Goal: Transaction & Acquisition: Purchase product/service

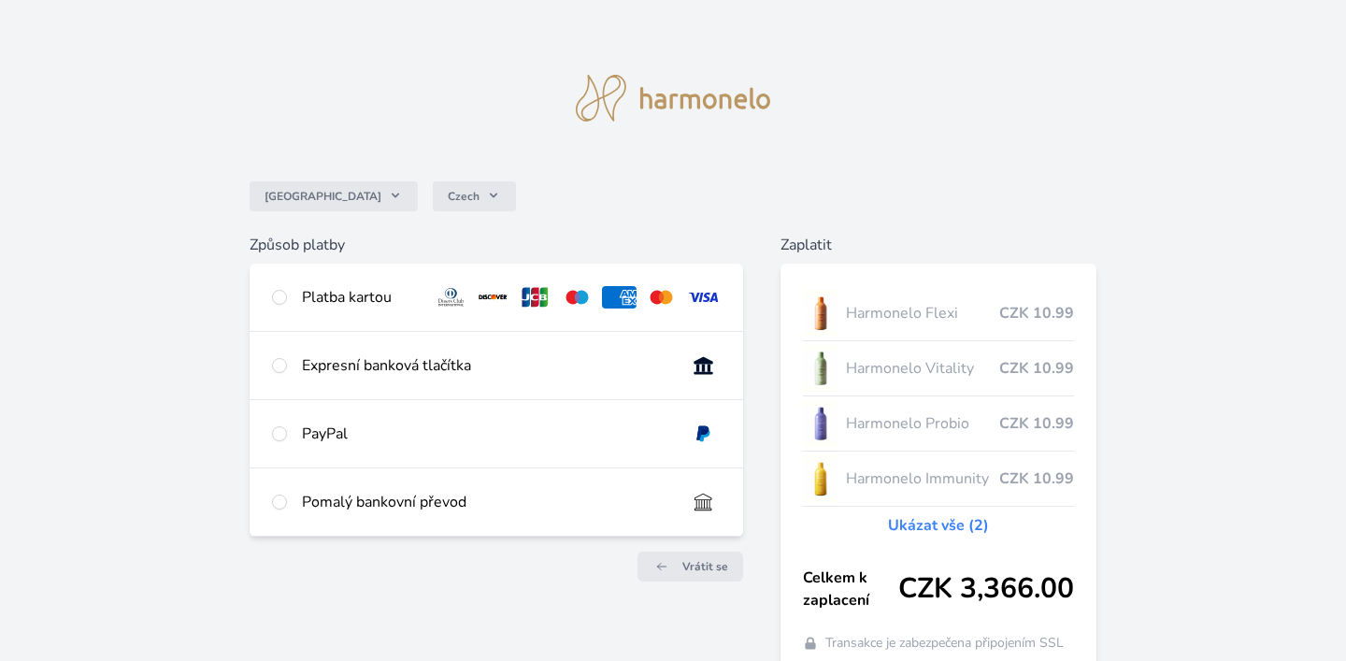
click at [296, 298] on div "Platba kartou" at bounding box center [497, 297] width 494 height 67
radio input "true"
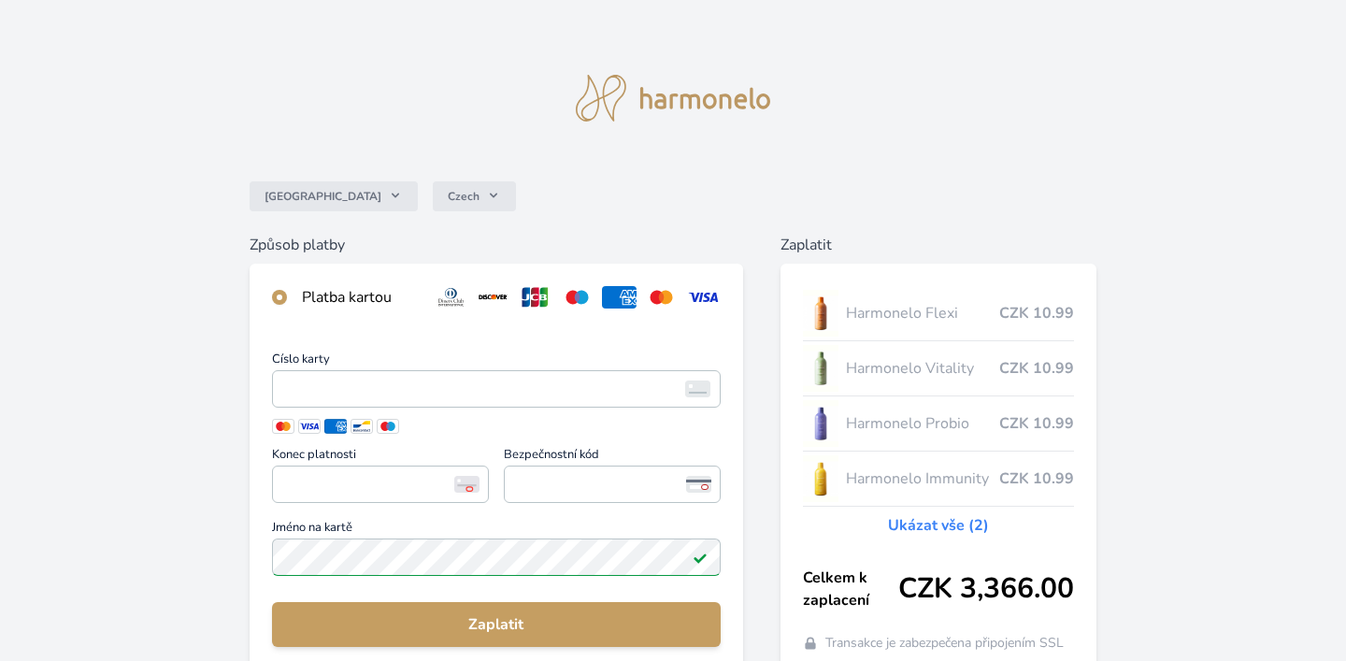
click at [276, 301] on input "radio" at bounding box center [279, 297] width 15 height 15
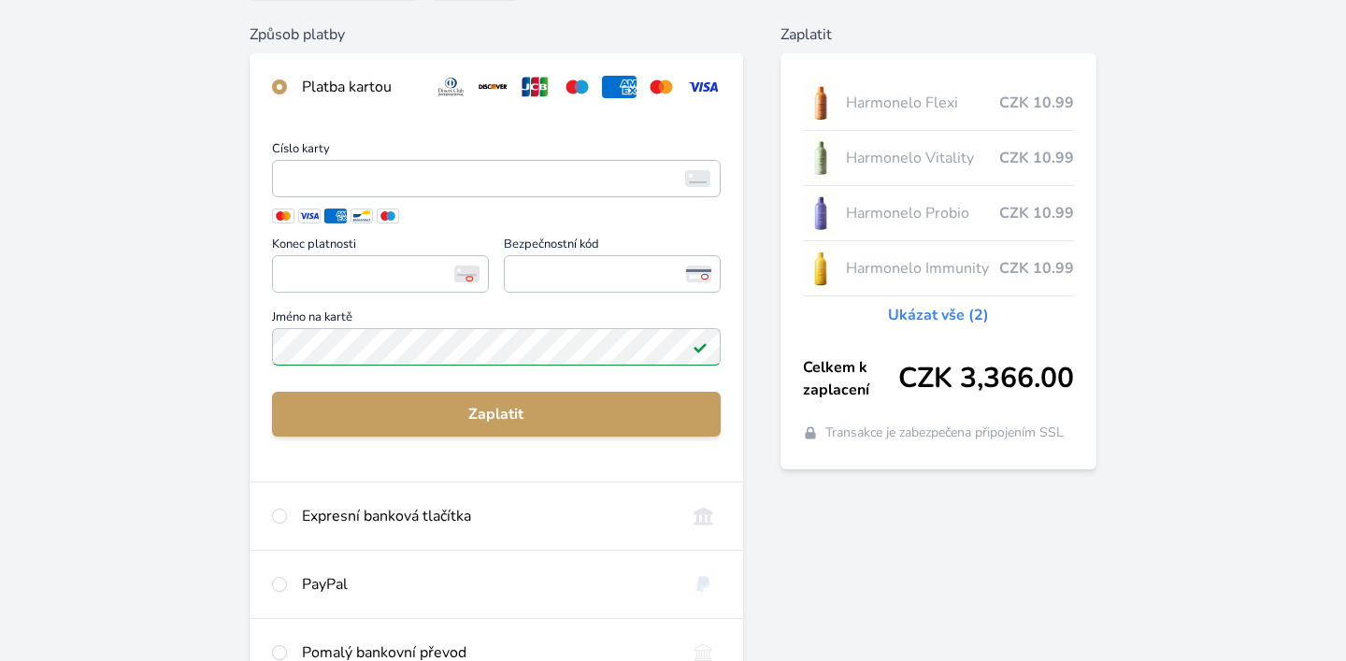
click at [281, 509] on input "radio" at bounding box center [279, 516] width 15 height 15
radio input "true"
radio input "false"
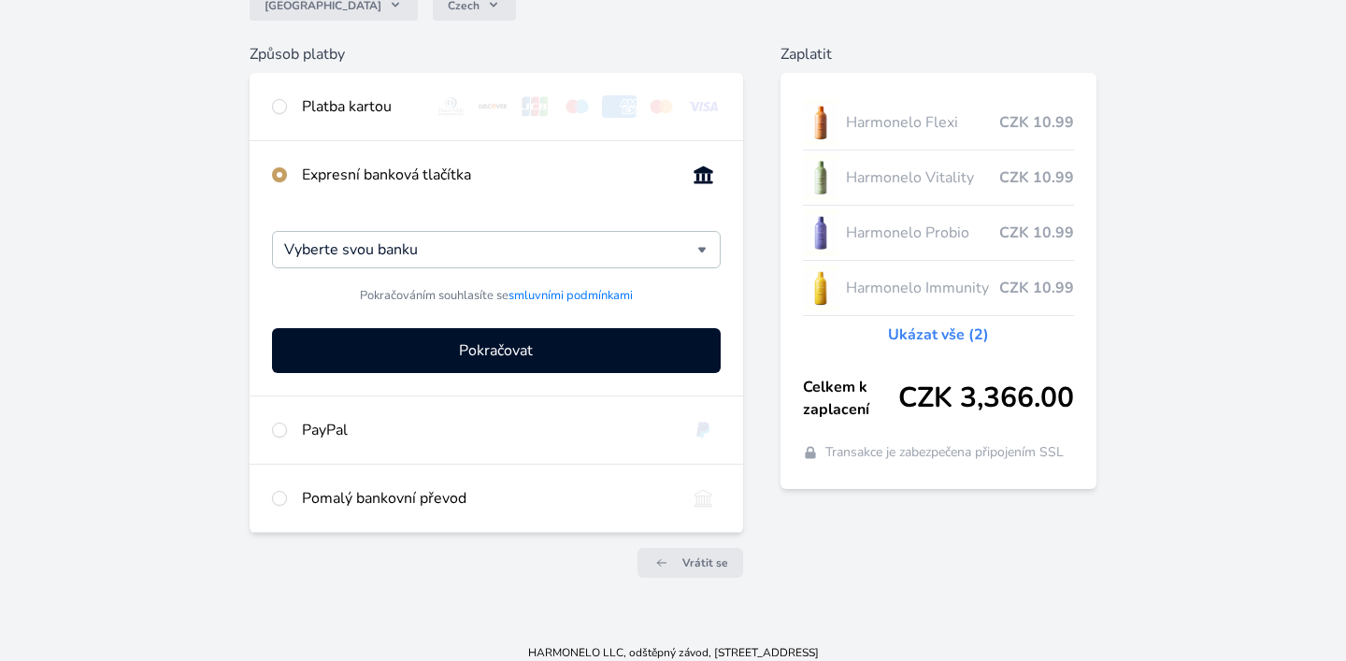
scroll to position [174, 0]
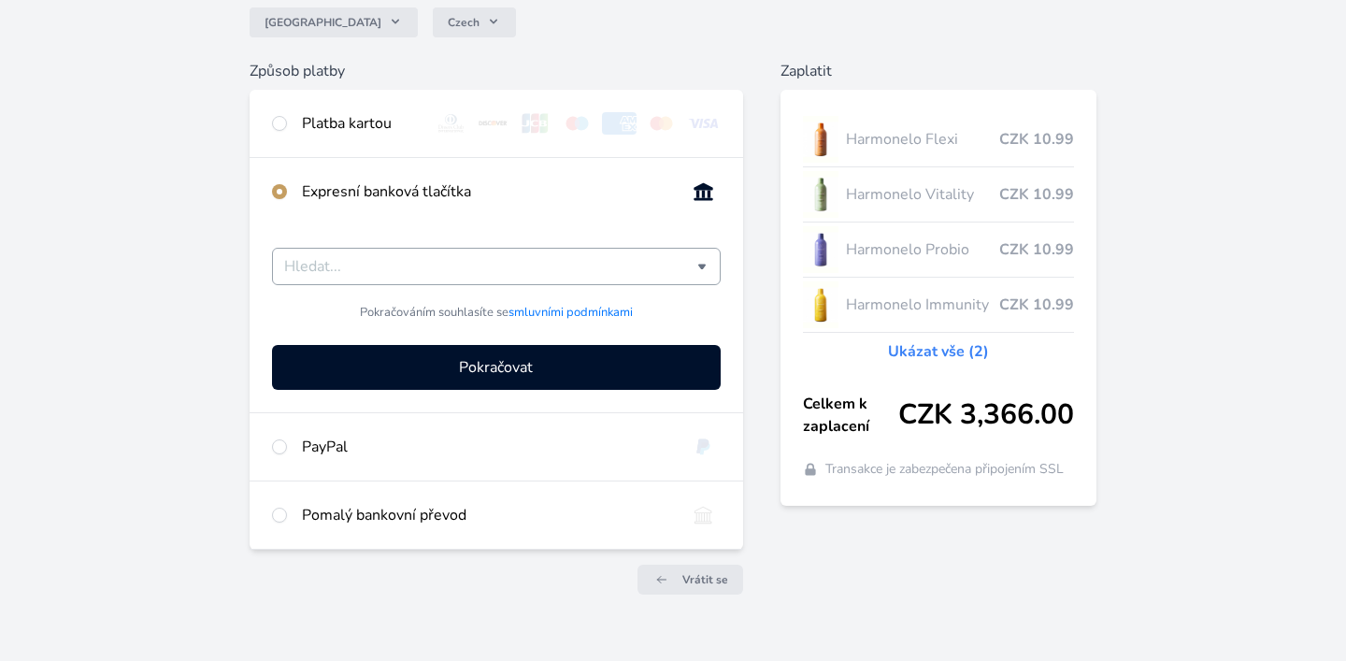
click at [378, 262] on input "Česká spořitelna Komerční banka mTransfer Fio banka Moneta Money Bank Raiffeise…" at bounding box center [490, 266] width 413 height 22
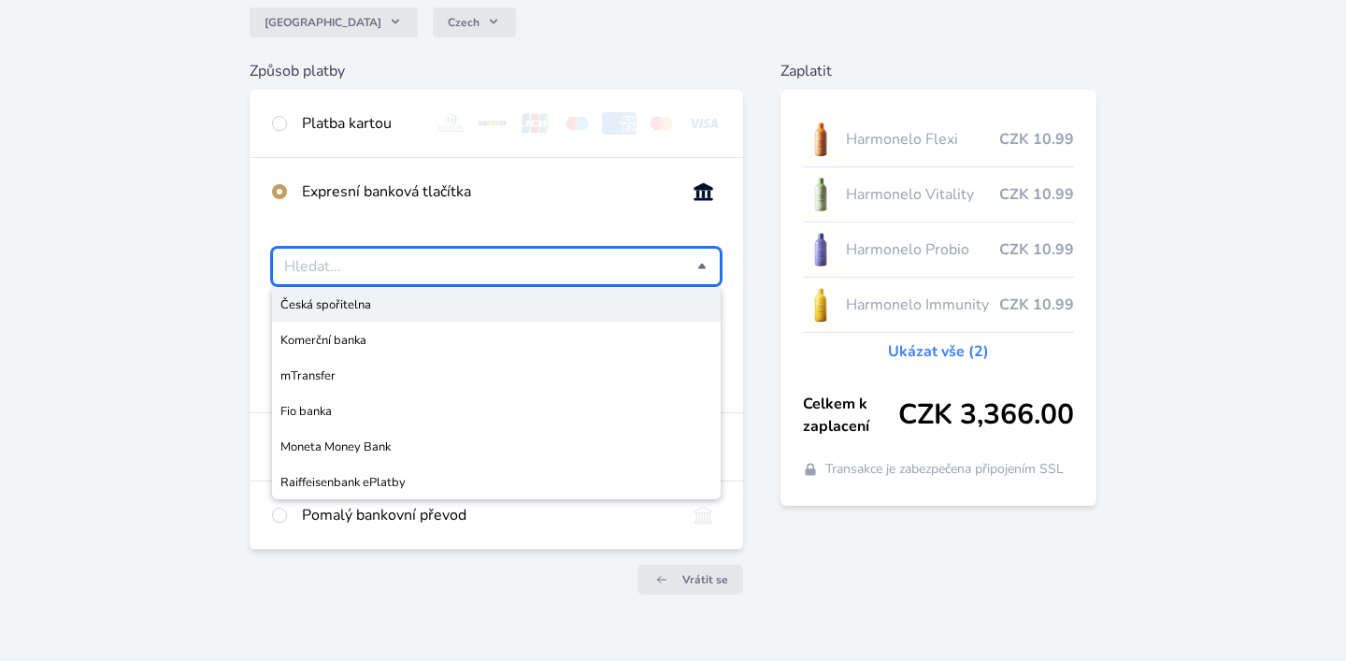
click at [360, 310] on span "Česká spořitelna" at bounding box center [496, 304] width 432 height 19
type input "Česká spořitelna"
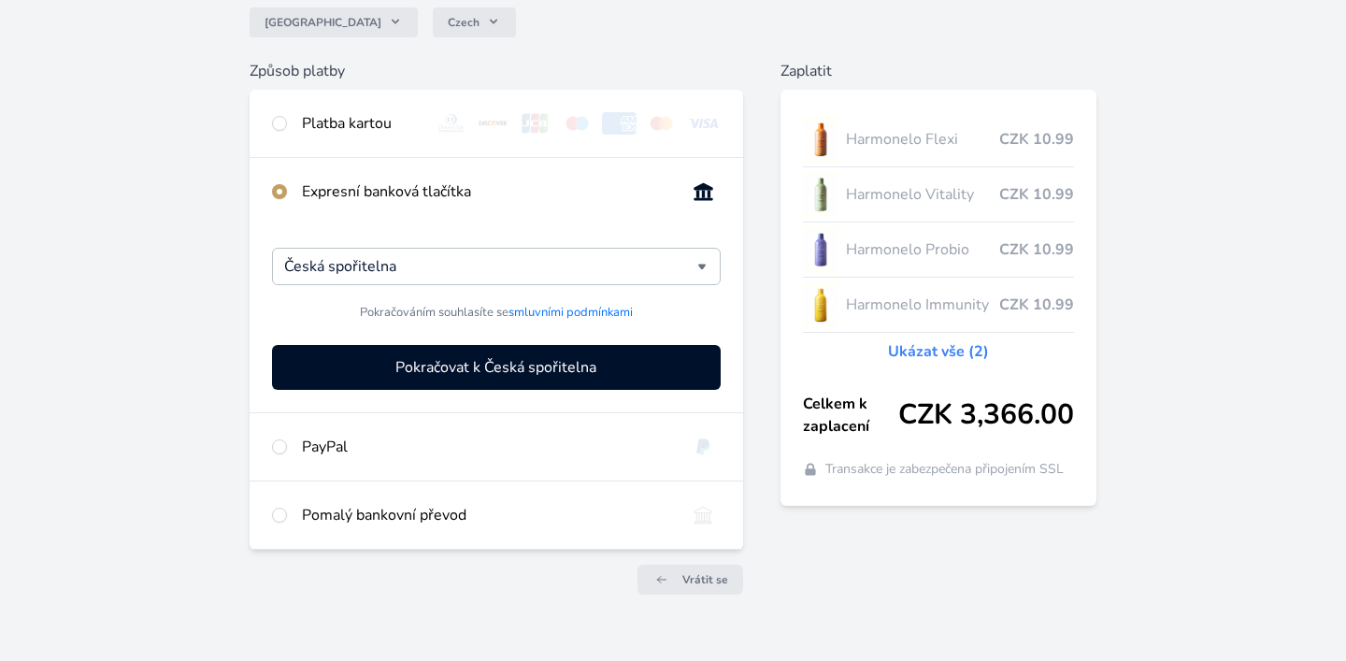
click at [302, 451] on div "PayPal" at bounding box center [486, 447] width 369 height 22
radio input "false"
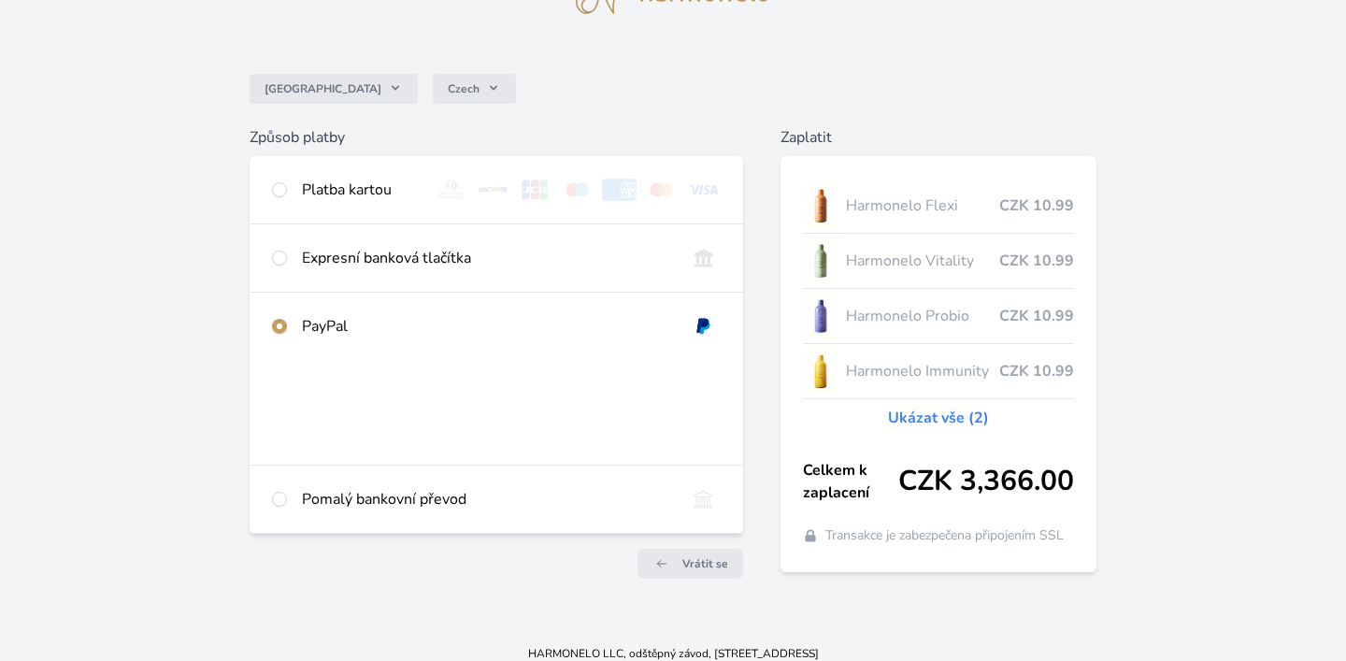
click at [410, 498] on div "Pomalý bankovní převod" at bounding box center [486, 499] width 369 height 22
radio input "false"
radio input "true"
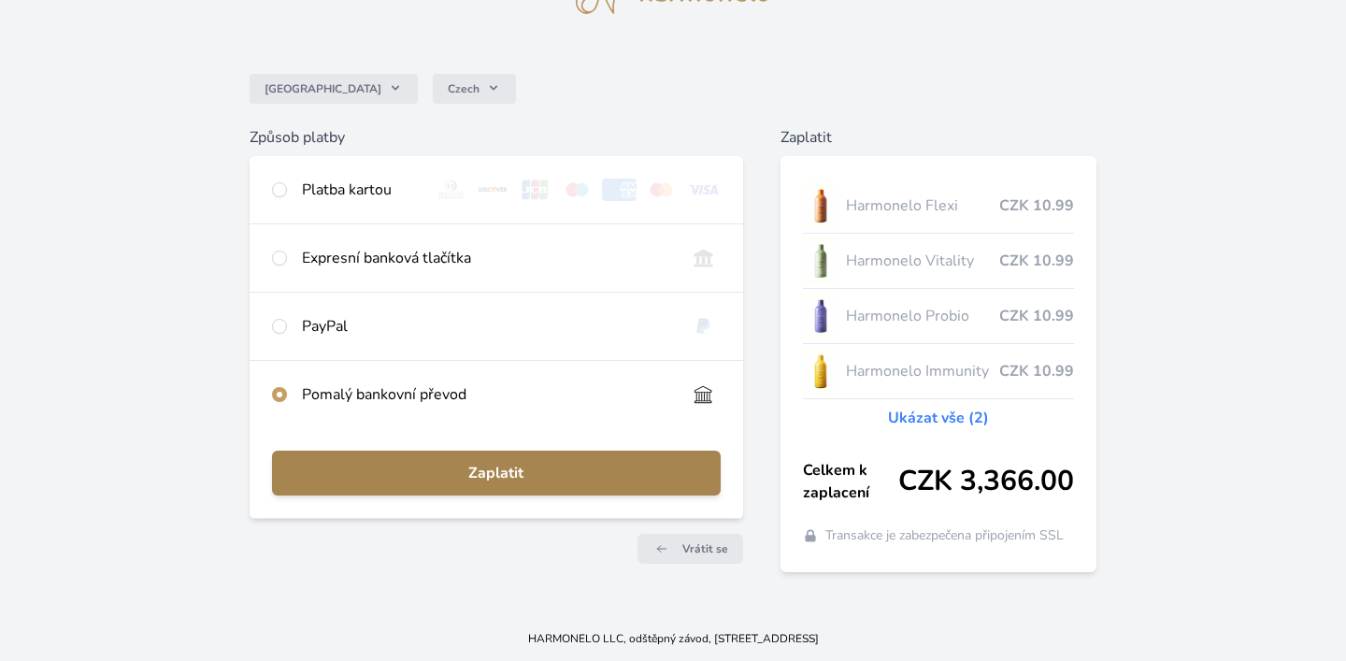
click at [480, 479] on span "Zaplatit" at bounding box center [496, 473] width 419 height 22
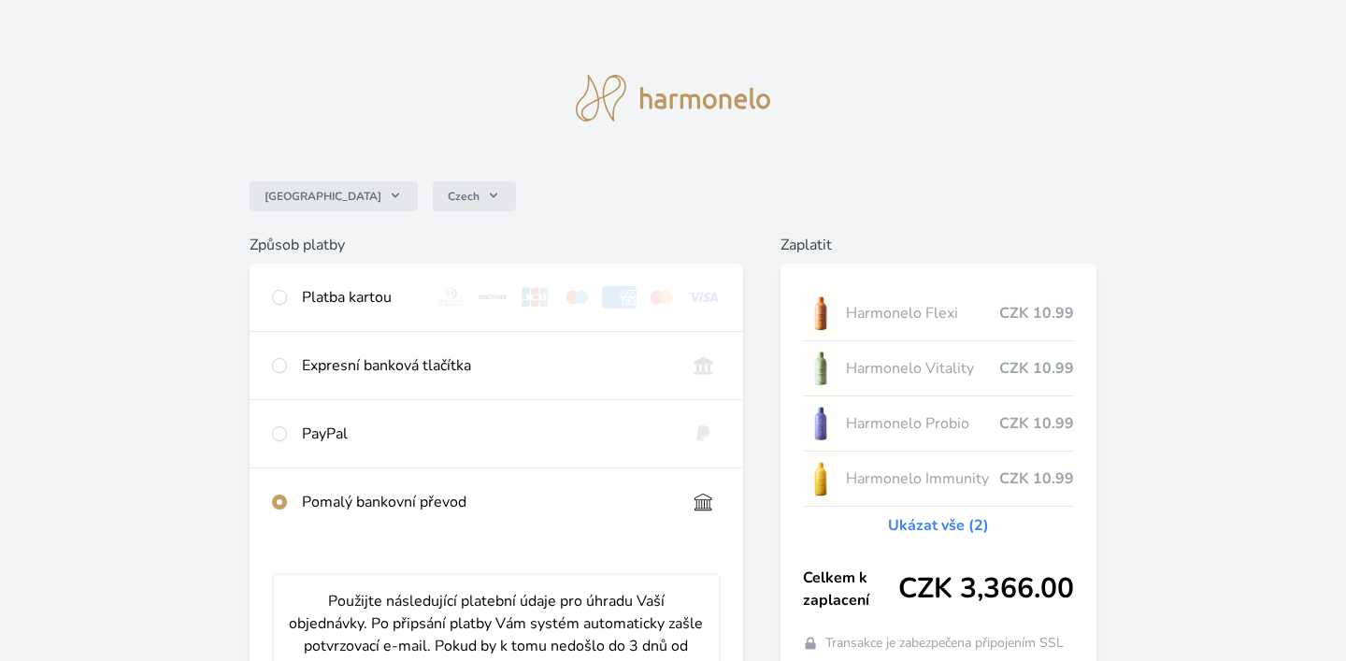
scroll to position [0, 0]
click at [688, 103] on img at bounding box center [673, 98] width 194 height 47
